Goal: Task Accomplishment & Management: Manage account settings

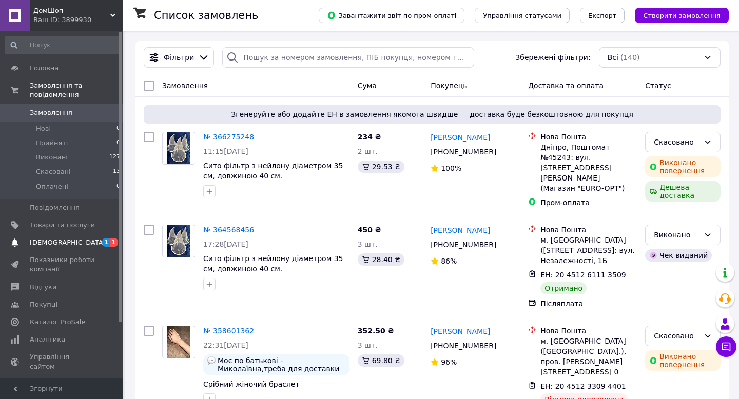
click at [47, 239] on span "[DEMOGRAPHIC_DATA]" at bounding box center [68, 242] width 76 height 9
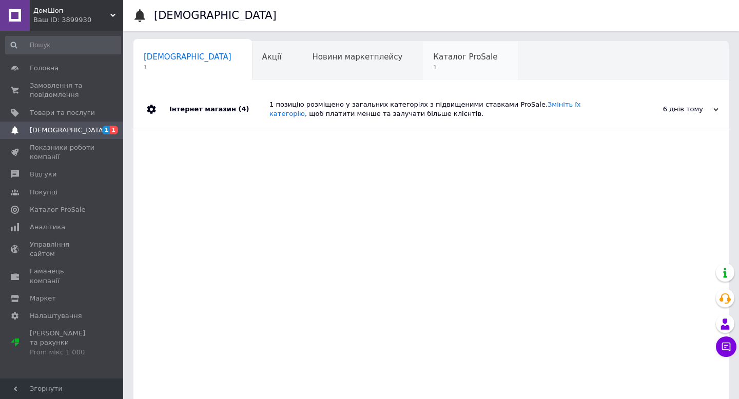
click at [433, 59] on span "Каталог ProSale" at bounding box center [465, 56] width 64 height 9
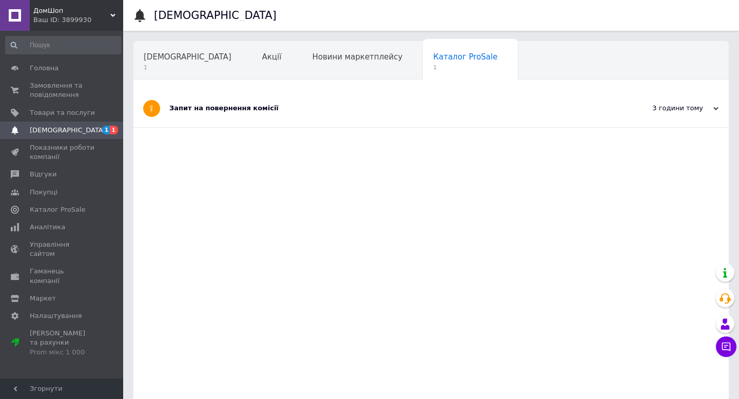
click at [188, 112] on div "Запит на повернення комісії" at bounding box center [392, 108] width 447 height 9
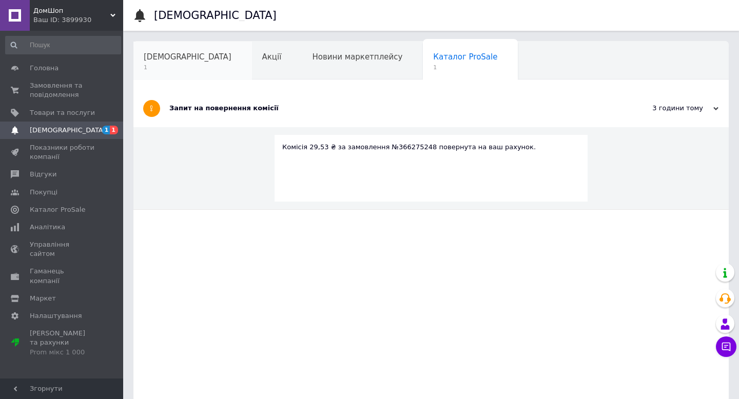
click at [168, 59] on span "[DEMOGRAPHIC_DATA]" at bounding box center [188, 56] width 88 height 9
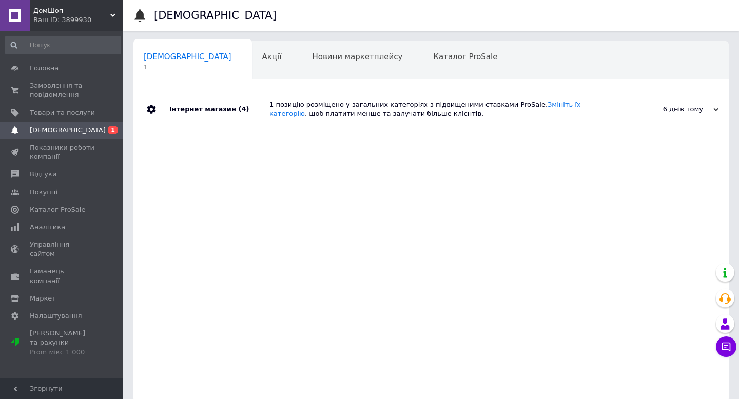
click at [312, 118] on div "1 позицію розміщено у загальних категоріях з підвищеними ставками ProSale. Змін…" at bounding box center [443, 109] width 347 height 18
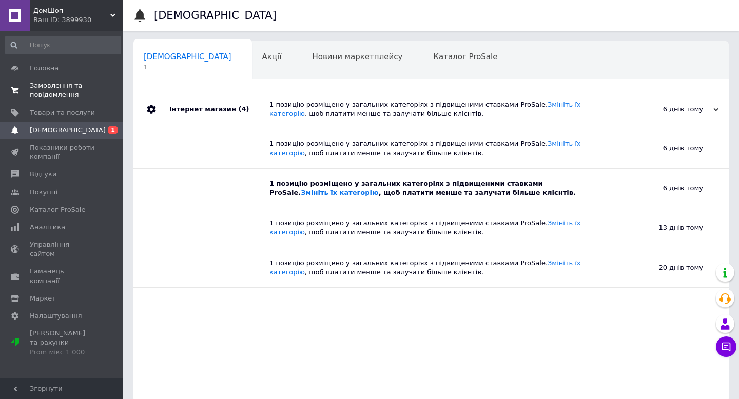
click at [47, 93] on span "Замовлення та повідомлення" at bounding box center [62, 90] width 65 height 18
